Goal: Task Accomplishment & Management: Use online tool/utility

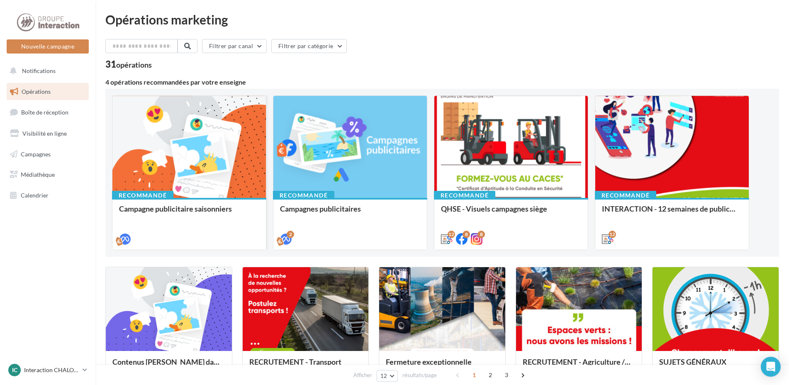
click at [190, 162] on div at bounding box center [189, 147] width 154 height 103
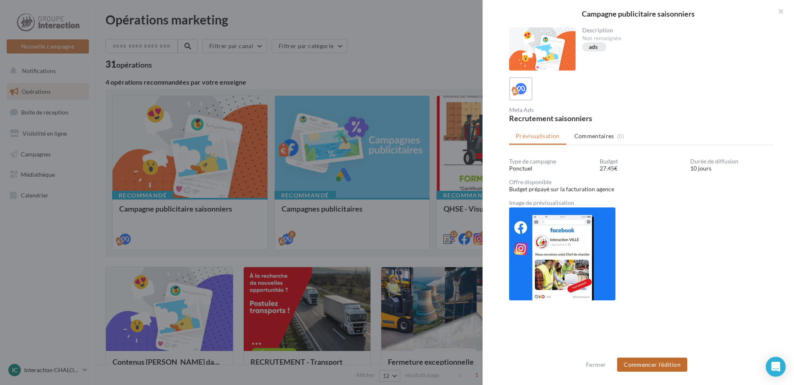
click at [647, 365] on button "Commencer l'édition" at bounding box center [652, 365] width 70 height 14
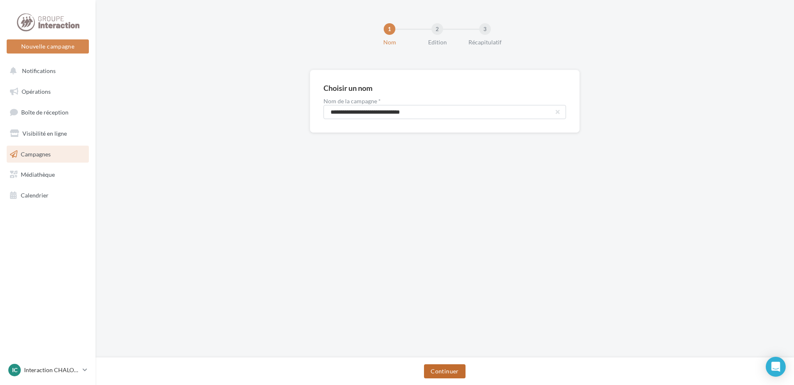
click at [445, 370] on button "Continuer" at bounding box center [444, 371] width 41 height 14
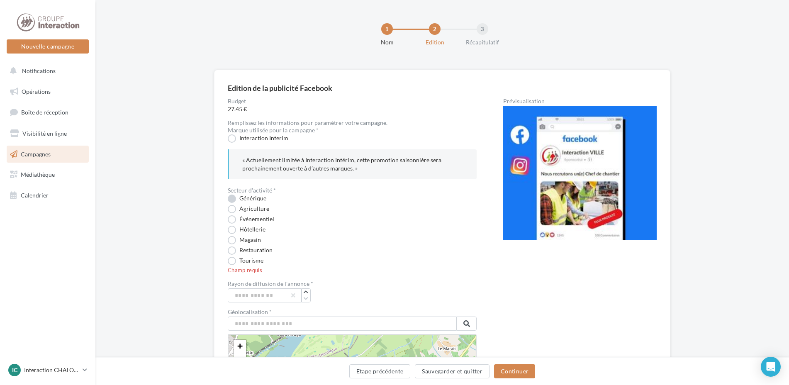
click at [232, 201] on label "Générique" at bounding box center [247, 199] width 39 height 8
